Goal: Task Accomplishment & Management: Complete application form

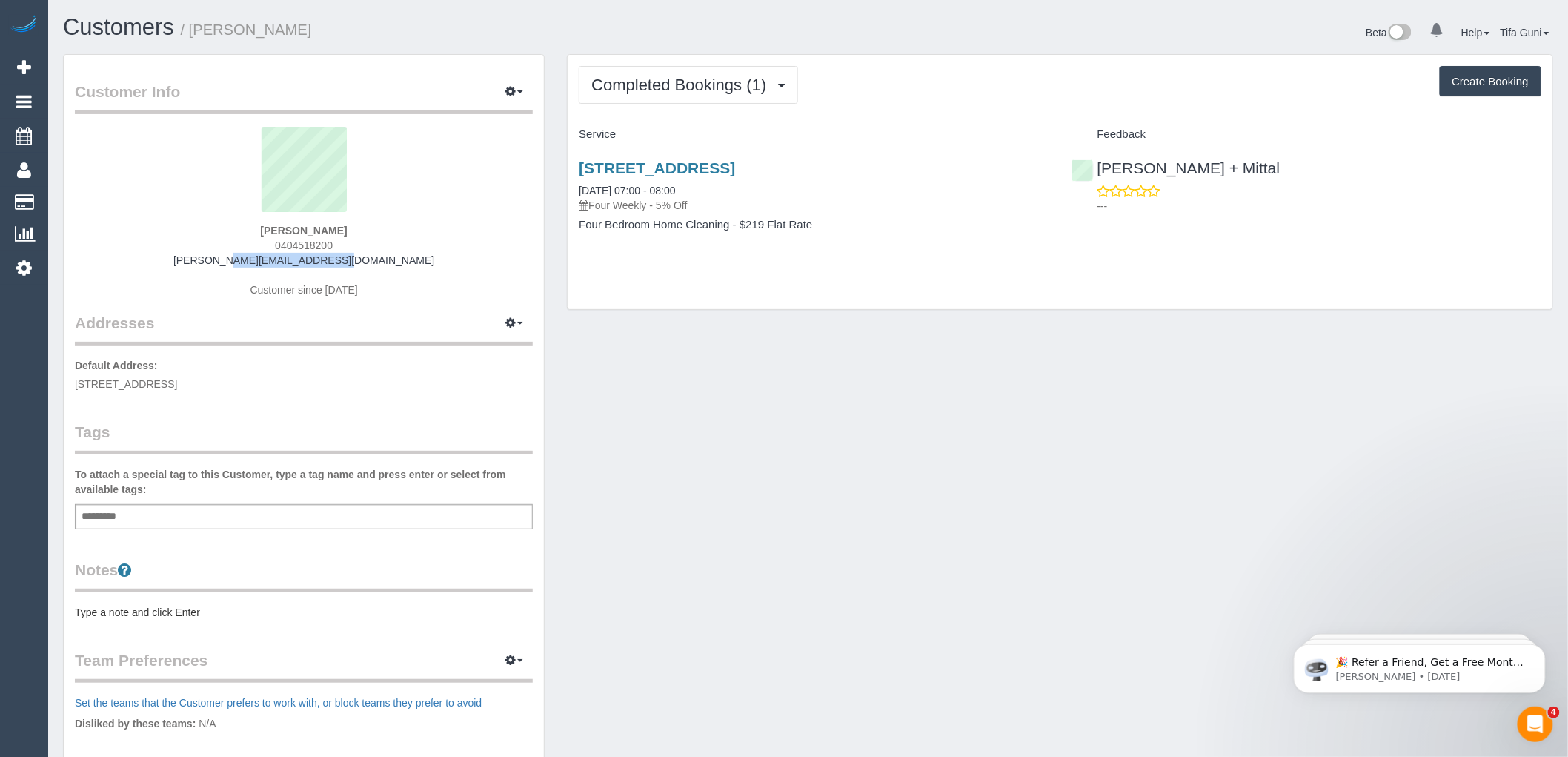
drag, startPoint x: 369, startPoint y: 253, endPoint x: 241, endPoint y: 260, distance: 128.2
click at [241, 260] on div "[PERSON_NAME] 0404518200 [PERSON_NAME][EMAIL_ADDRESS][DOMAIN_NAME] Customer sin…" at bounding box center [304, 220] width 458 height 185
copy link "[PERSON_NAME][EMAIL_ADDRESS][DOMAIN_NAME]"
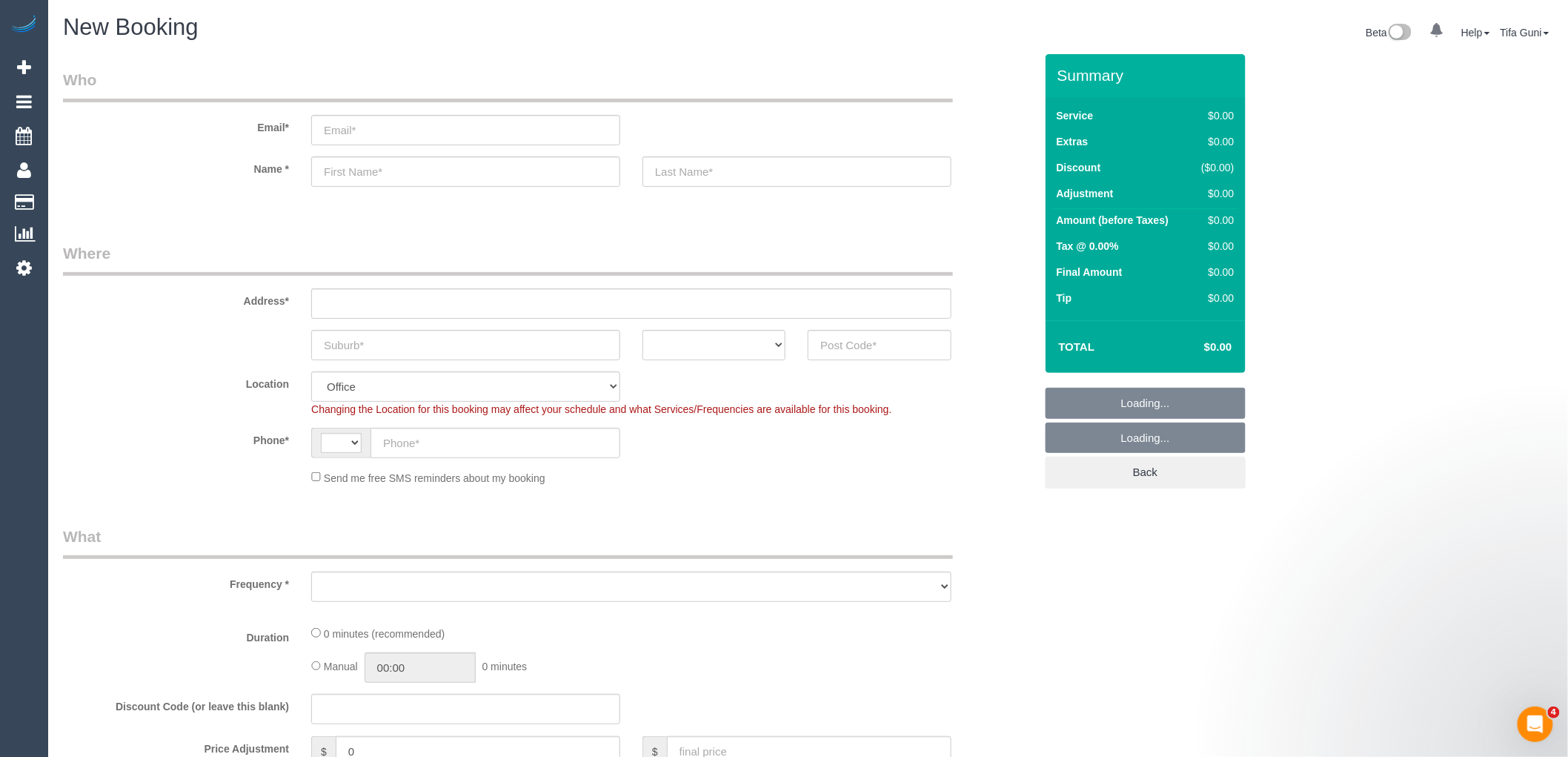
select select "string:AU"
select select "object:649"
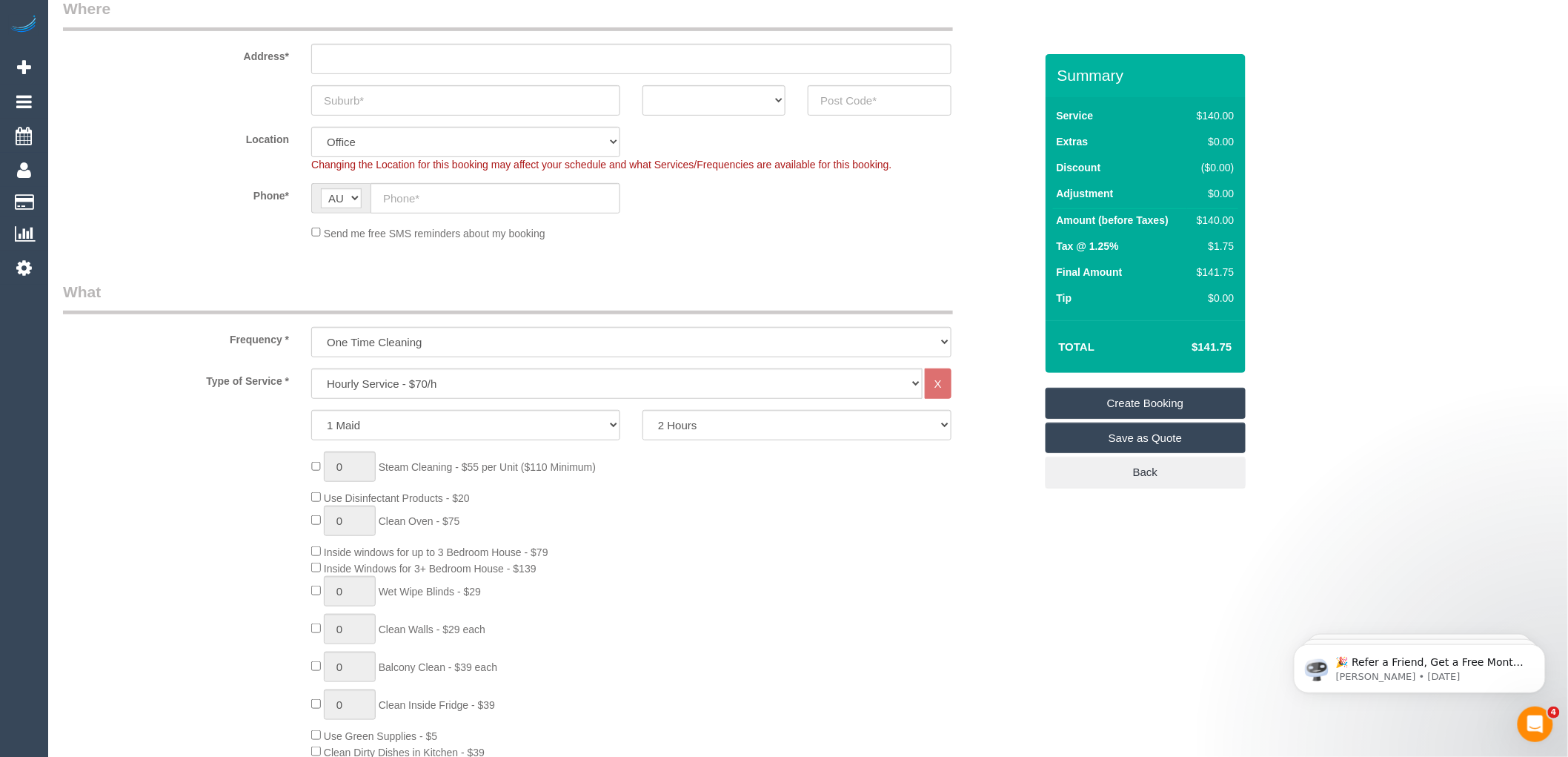
scroll to position [246, 0]
click at [388, 347] on select "One Time Cleaning Weekly - 10% Off - 10.00% (0% for the First Booking) Fortnigh…" at bounding box center [631, 340] width 641 height 31
click at [311, 325] on select "One Time Cleaning Weekly - 10% Off - 10.00% (0% for the First Booking) Fortnigh…" at bounding box center [631, 340] width 641 height 31
click at [449, 426] on select "1 Maid 2 Maids" at bounding box center [466, 423] width 309 height 31
select select "2"
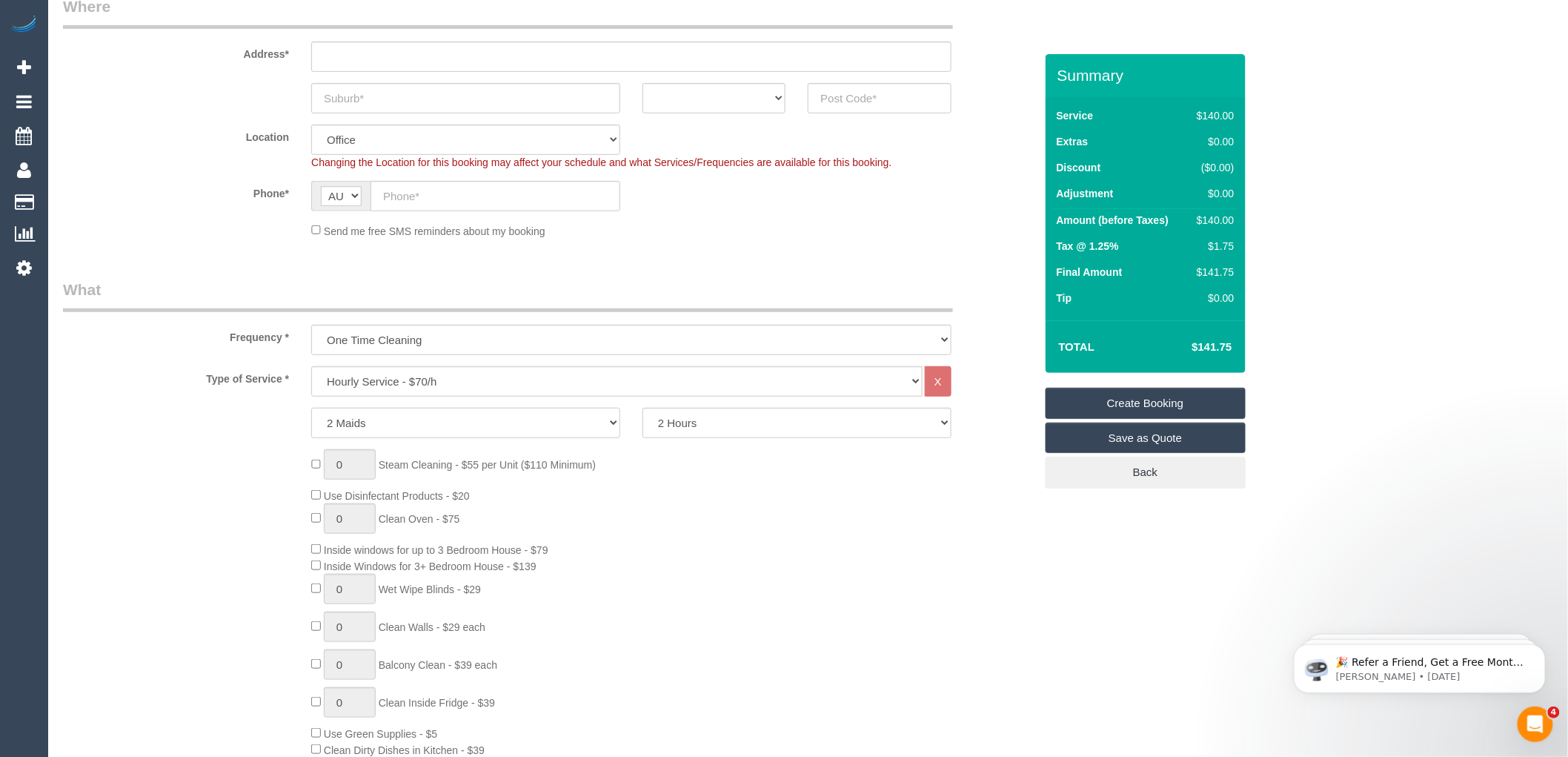
click at [311, 408] on select "1 Maid 2 Maids" at bounding box center [466, 423] width 309 height 31
click at [430, 380] on select "Hourly Service - $70/h Hourly Service - $65/h Hourly Service - $60/h Hourly Ser…" at bounding box center [617, 381] width 611 height 31
click at [700, 572] on div "0 Steam Cleaning - $55 per Unit ($110 Minimum) Use Disinfectant Products - $20 …" at bounding box center [672, 667] width 745 height 437
click at [399, 345] on select "One Time Cleaning Weekly - 10% Off - 10.00% (0% for the First Booking) Fortnigh…" at bounding box center [631, 340] width 641 height 31
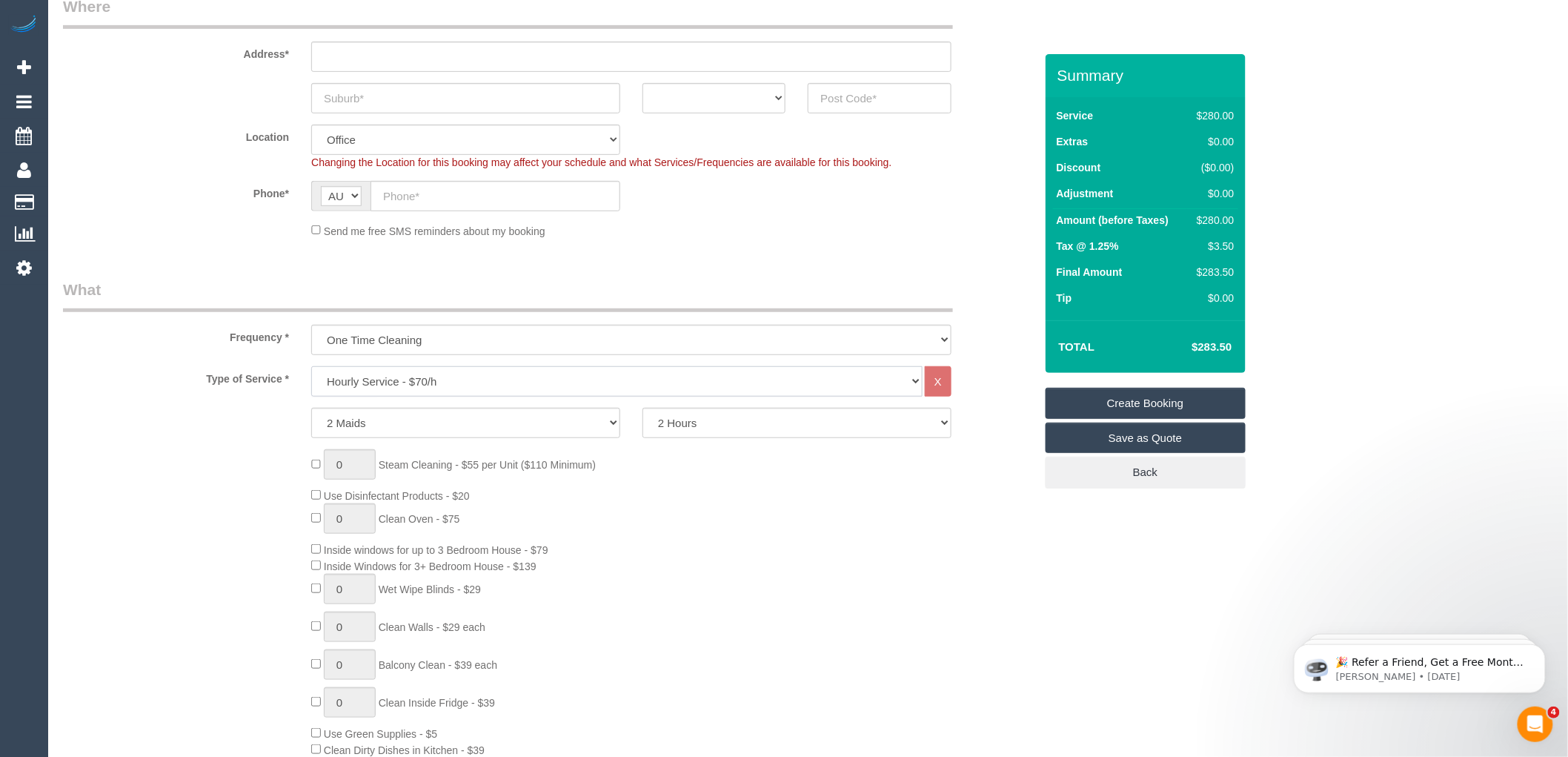
click at [425, 377] on select "Hourly Service - $70/h Hourly Service - $65/h Hourly Service - $60/h Hourly Ser…" at bounding box center [617, 381] width 611 height 31
click at [311, 367] on select "Hourly Service - $70/h Hourly Service - $65/h Hourly Service - $60/h Hourly Ser…" at bounding box center [617, 381] width 611 height 31
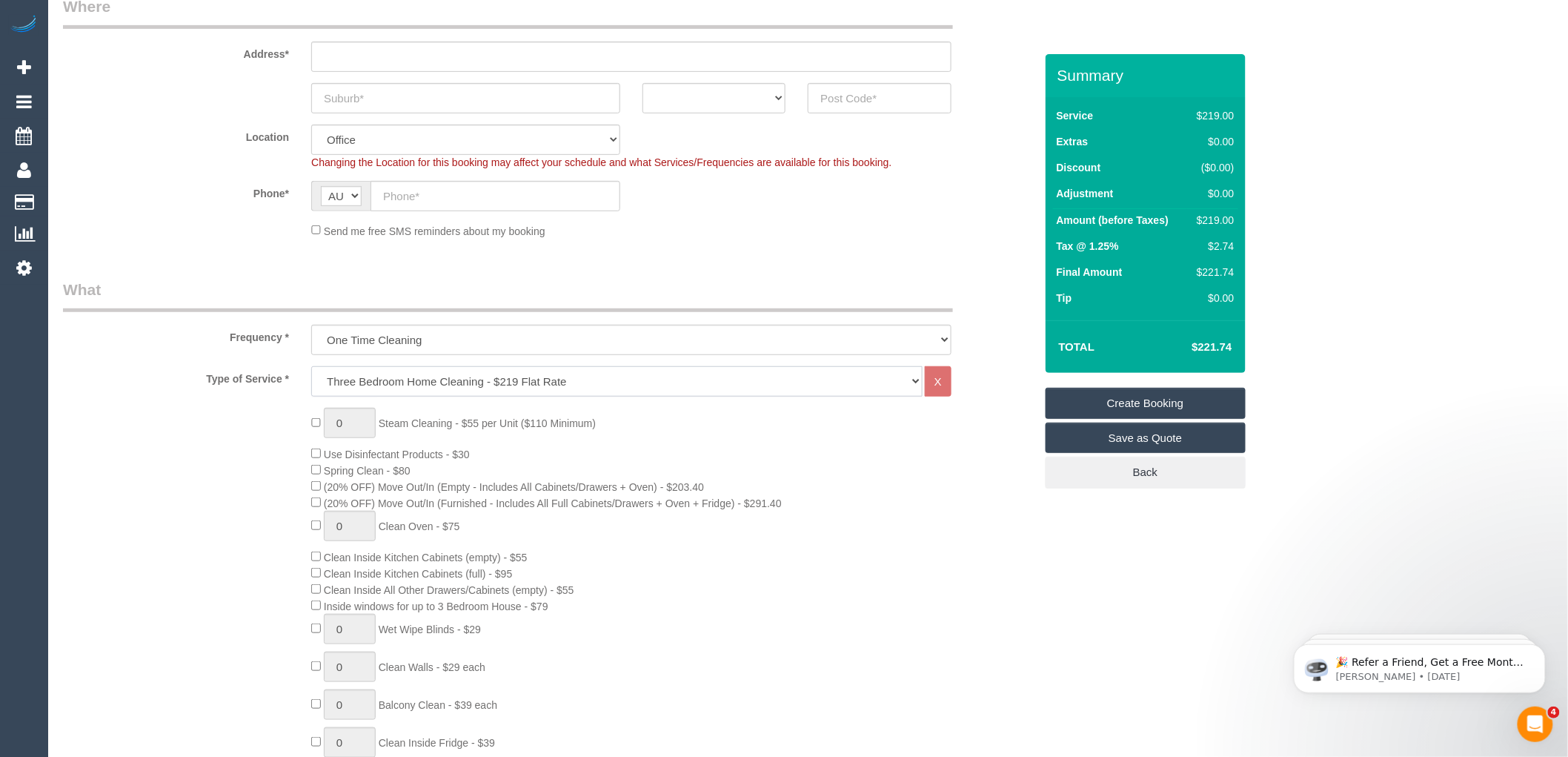
click at [393, 377] on select "Hourly Service - $70/h Hourly Service - $65/h Hourly Service - $60/h Hourly Ser…" at bounding box center [617, 381] width 611 height 31
select select "209"
click at [311, 367] on select "Hourly Service - $70/h Hourly Service - $65/h Hourly Service - $60/h Hourly Ser…" at bounding box center [617, 381] width 611 height 31
select select "1"
select select "120"
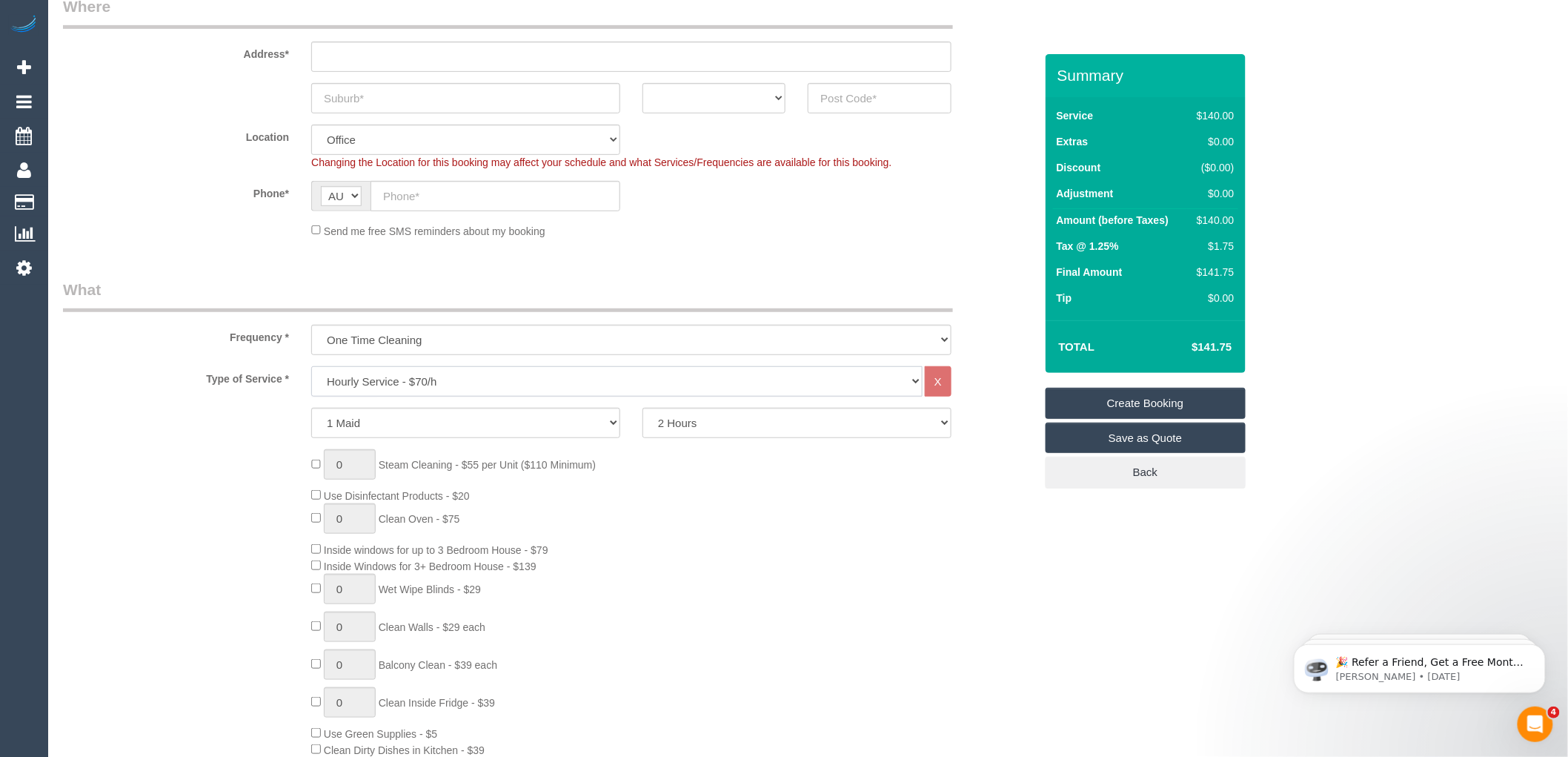
click at [390, 381] on select "Hourly Service - $70/h Hourly Service - $65/h Hourly Service - $60/h Hourly Ser…" at bounding box center [617, 381] width 611 height 31
select select "213"
click at [311, 367] on select "Hourly Service - $70/h Hourly Service - $65/h Hourly Service - $60/h Hourly Ser…" at bounding box center [617, 381] width 611 height 31
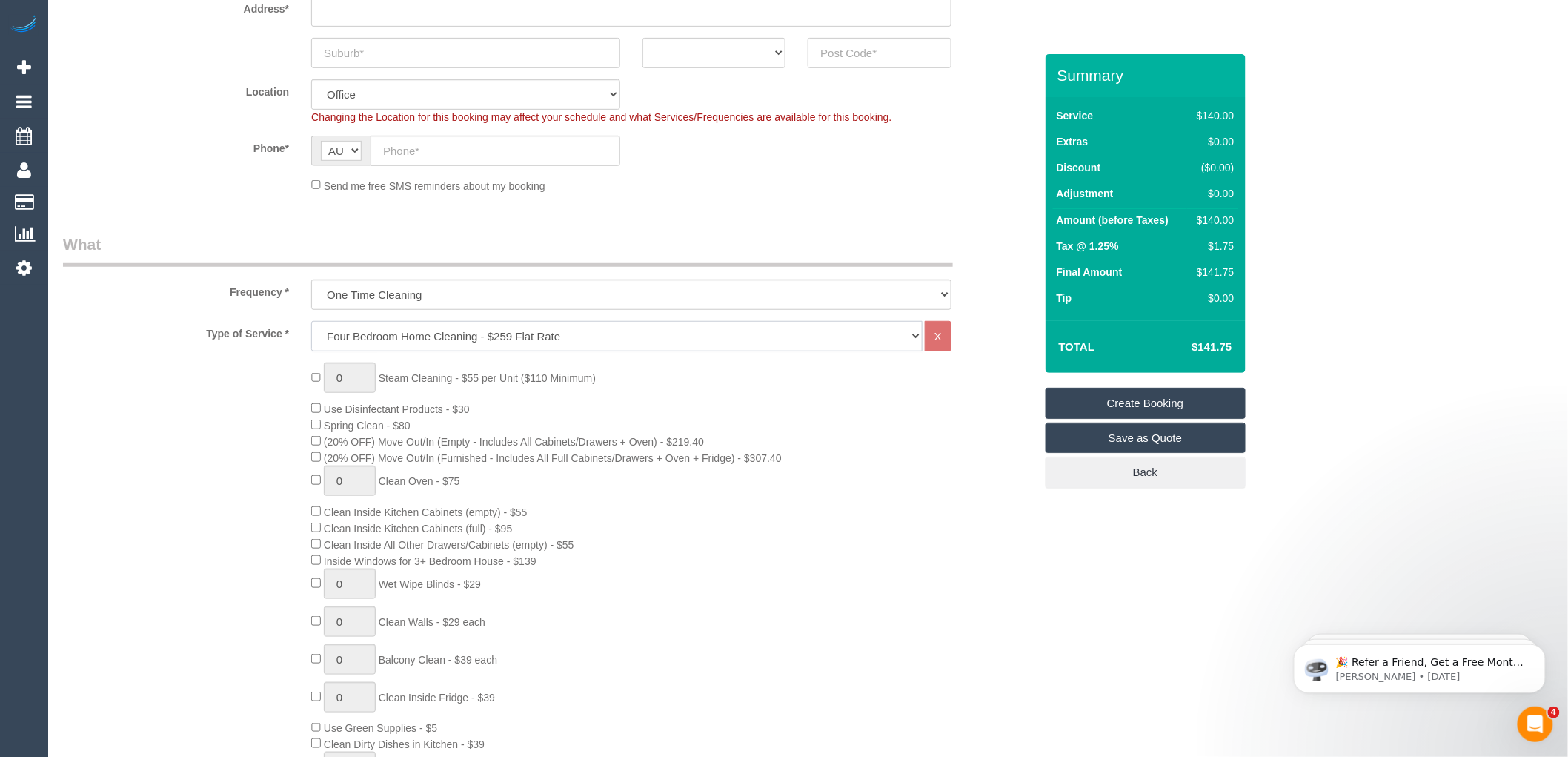
scroll to position [329, 0]
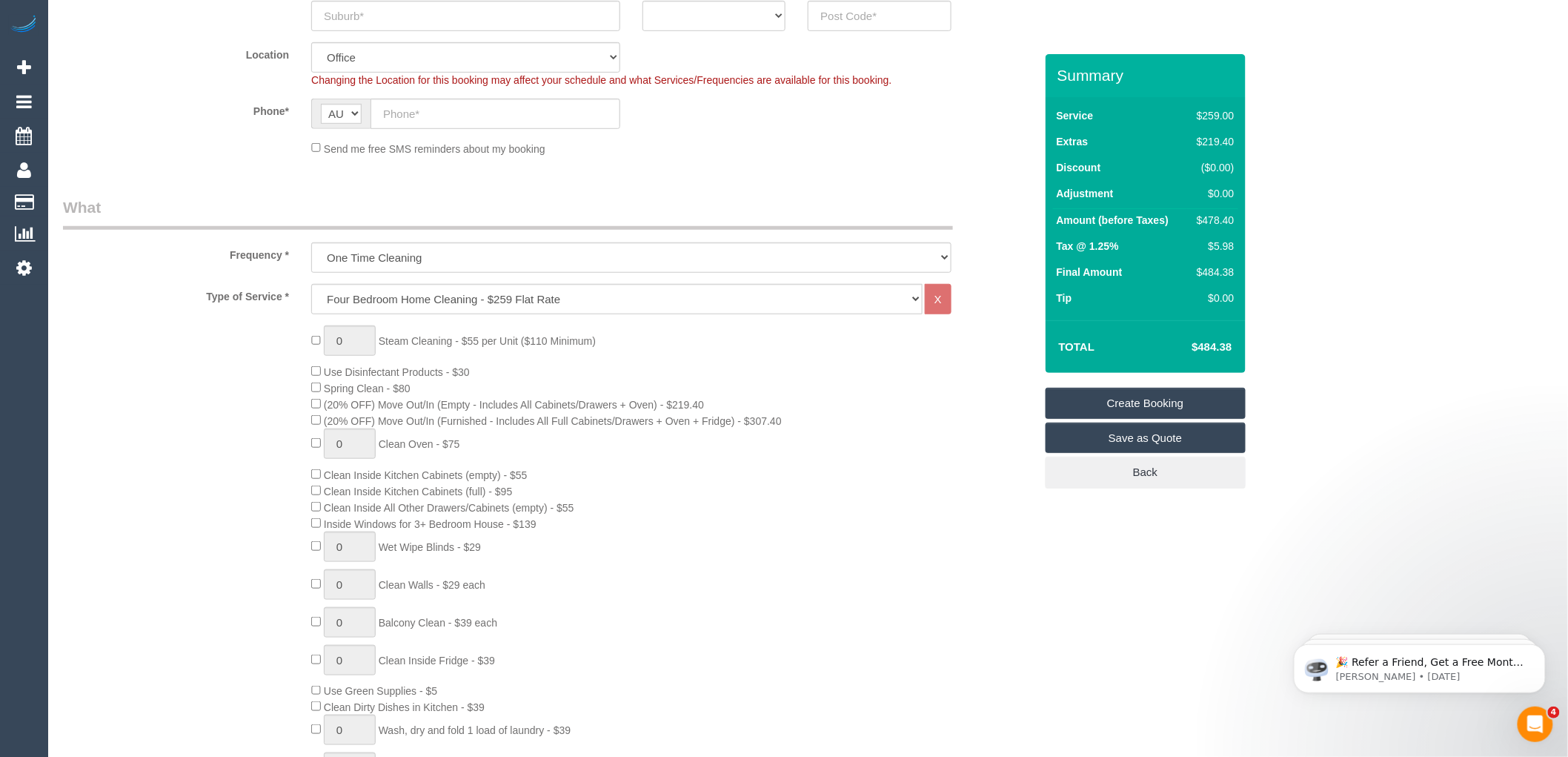
drag, startPoint x: 909, startPoint y: 416, endPoint x: 937, endPoint y: 408, distance: 29.1
click at [910, 416] on div "0 Steam Cleaning - $55 per Unit ($110 Minimum) Use Disinfectant Products - $30 …" at bounding box center [672, 585] width 745 height 519
drag, startPoint x: 1231, startPoint y: 345, endPoint x: 1180, endPoint y: 347, distance: 51.0
click at [1180, 347] on h4 "$484.38" at bounding box center [1189, 347] width 84 height 12
copy h4 "$484.38"
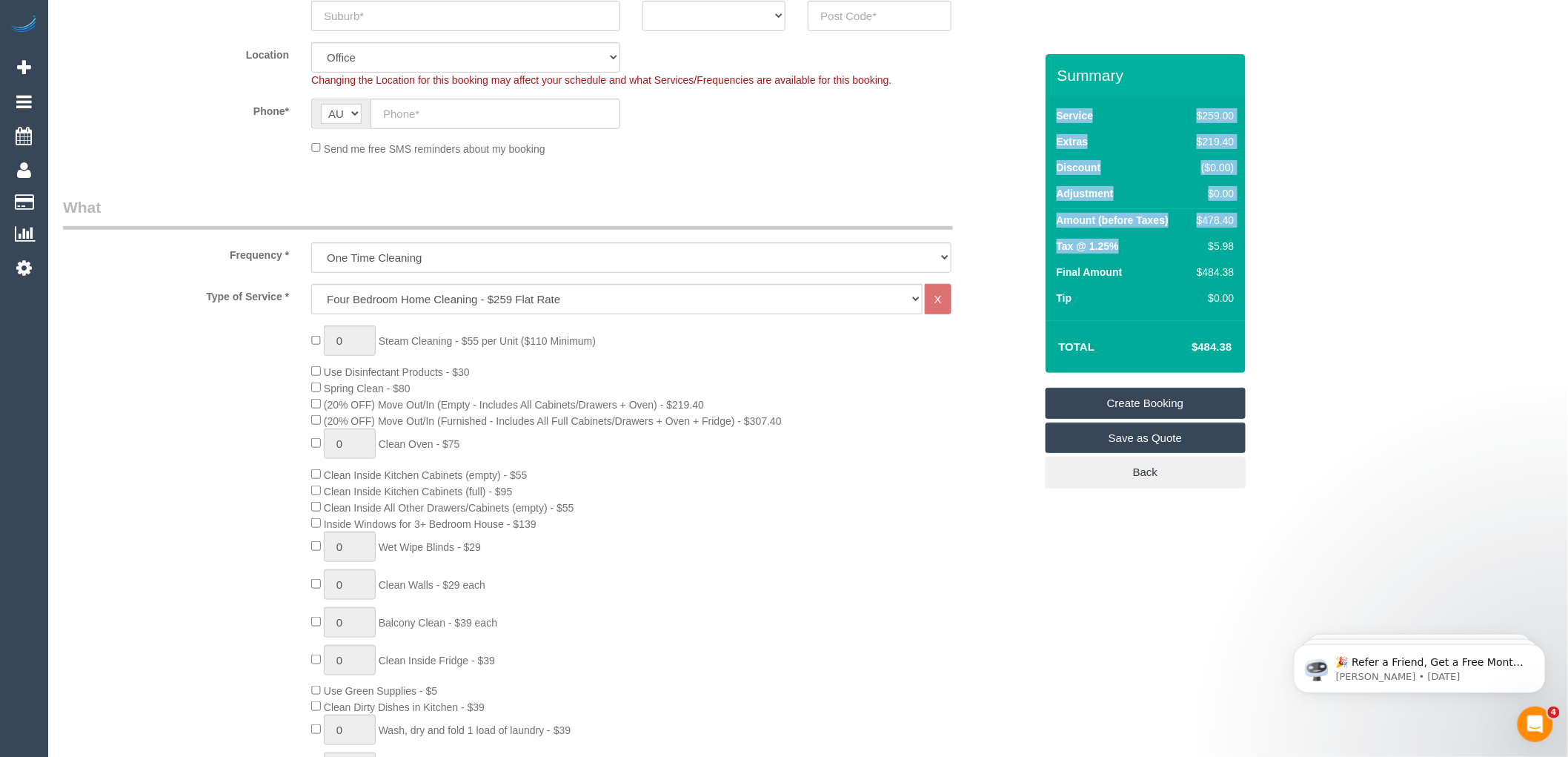
drag, startPoint x: 1237, startPoint y: 242, endPoint x: 1191, endPoint y: 243, distance: 46.0
click at [1208, 240] on div "Service $259.00 Extras $219.40 Discount ($0.00) Adjustment $0.00 Amount (before…" at bounding box center [1145, 208] width 200 height 223
click at [1191, 243] on div "$5.98" at bounding box center [1212, 246] width 43 height 15
click at [1209, 248] on div "$5.98" at bounding box center [1212, 246] width 43 height 15
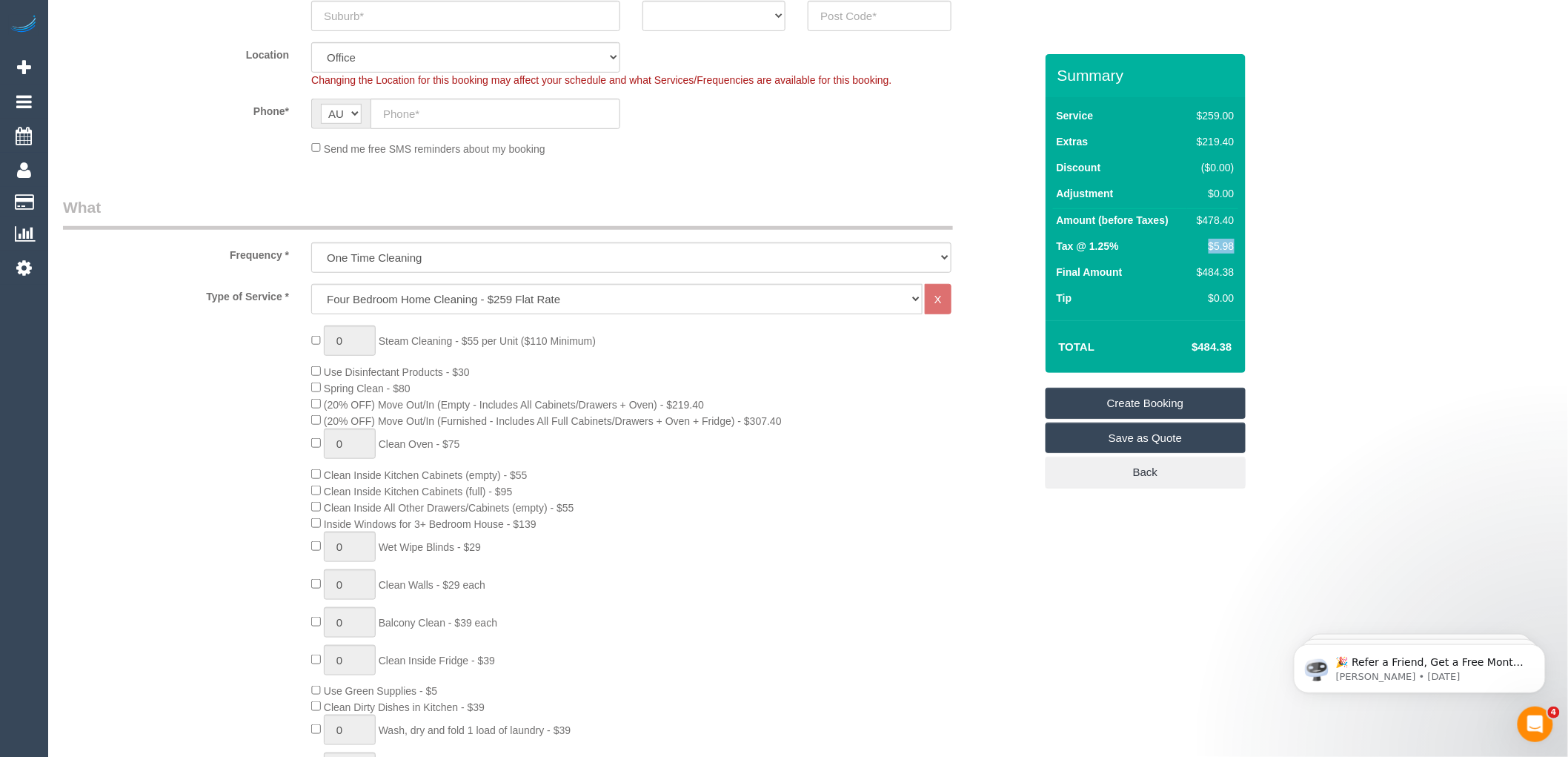
drag, startPoint x: 1226, startPoint y: 243, endPoint x: 1210, endPoint y: 241, distance: 16.1
click at [1210, 241] on td "$5.98" at bounding box center [1212, 248] width 51 height 26
copy div "$5.98"
